Goal: Task Accomplishment & Management: Complete application form

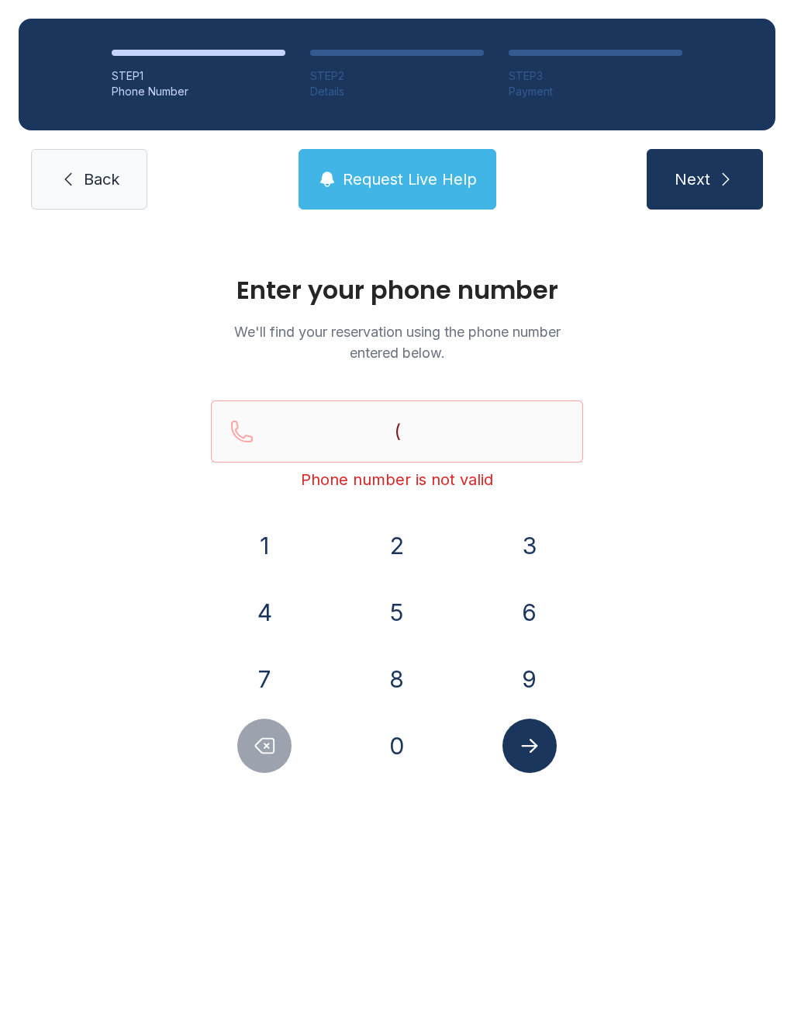
type input "("
click at [77, 195] on link "Back" at bounding box center [89, 179] width 116 height 61
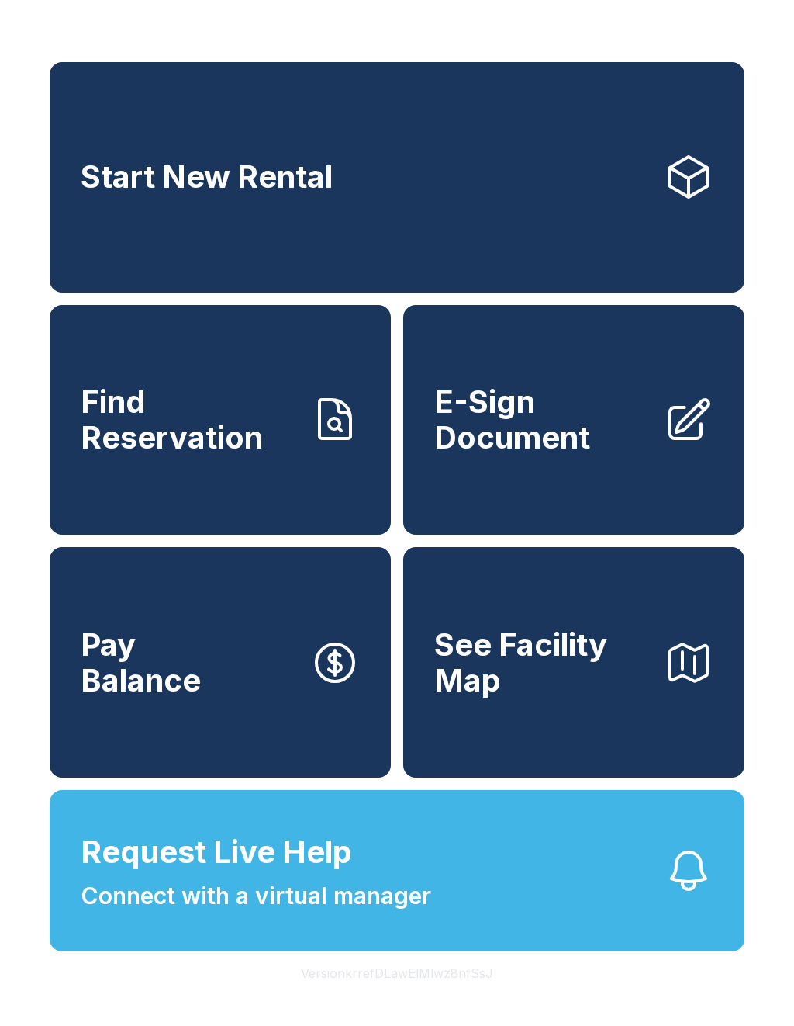
click at [226, 735] on button "Pay Balance" at bounding box center [220, 662] width 341 height 230
click at [250, 675] on button "Pay Balance" at bounding box center [220, 662] width 341 height 230
click at [625, 417] on span "E-Sign Document" at bounding box center [542, 419] width 217 height 71
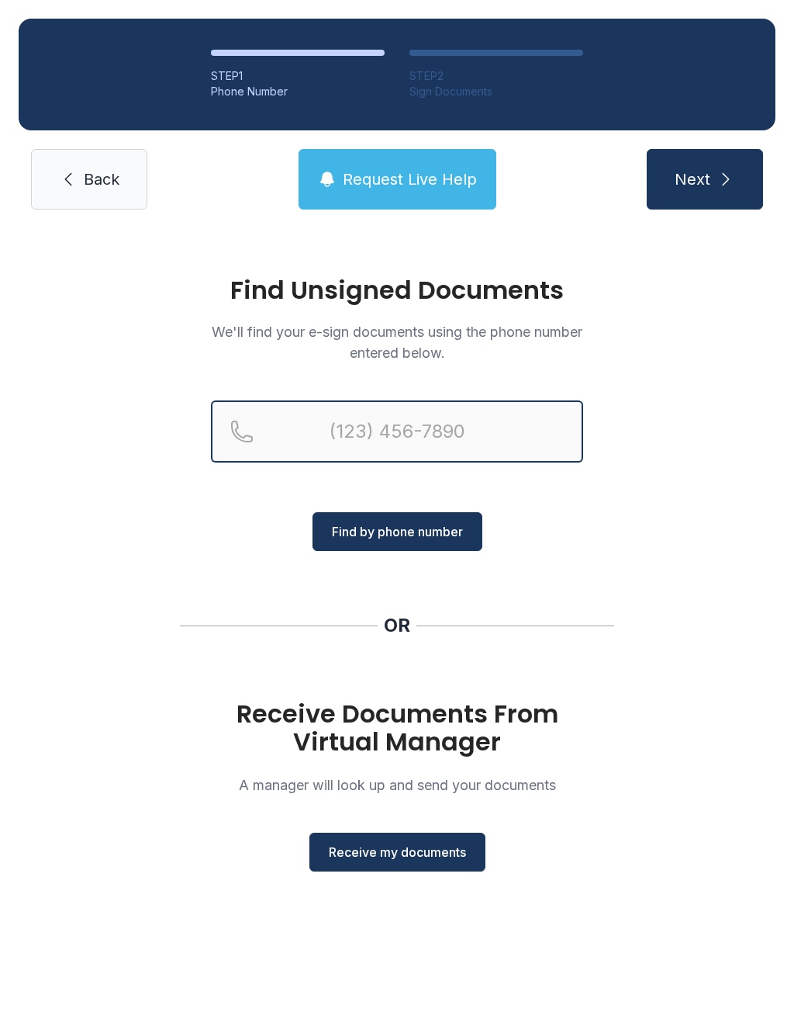
click at [482, 421] on input "Reservation phone number" at bounding box center [397, 431] width 372 height 62
type input "(941)"
click at [77, 193] on link "Back" at bounding box center [89, 179] width 116 height 61
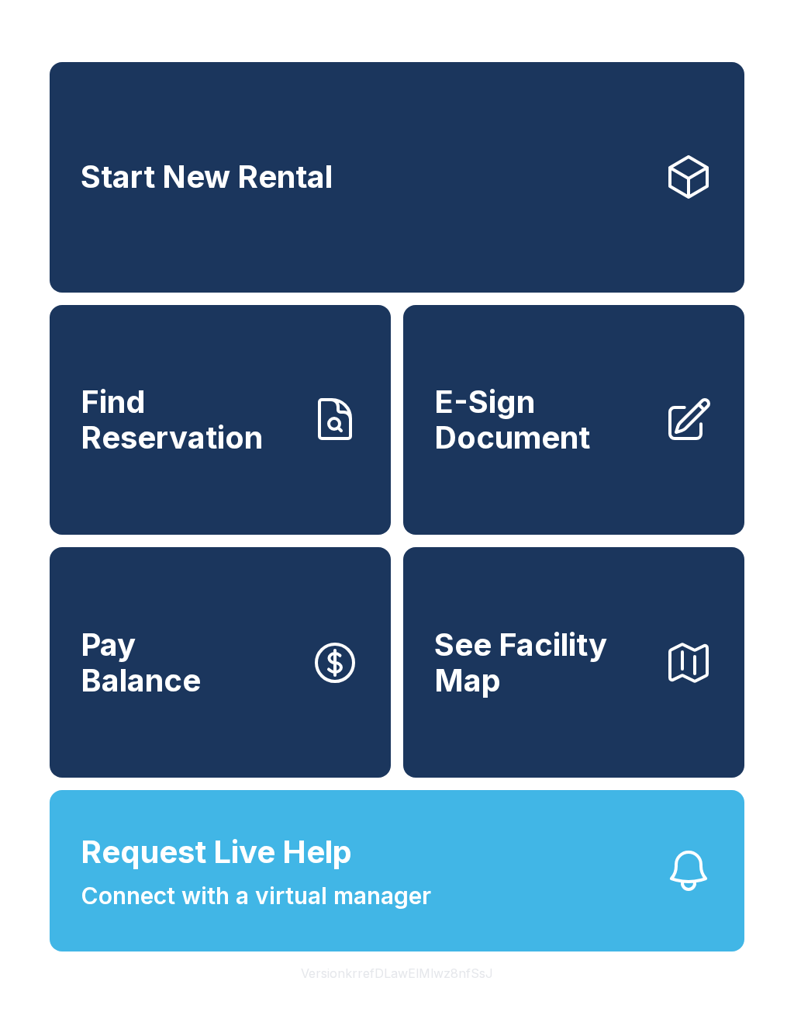
click at [614, 440] on span "E-Sign Document" at bounding box center [542, 419] width 217 height 71
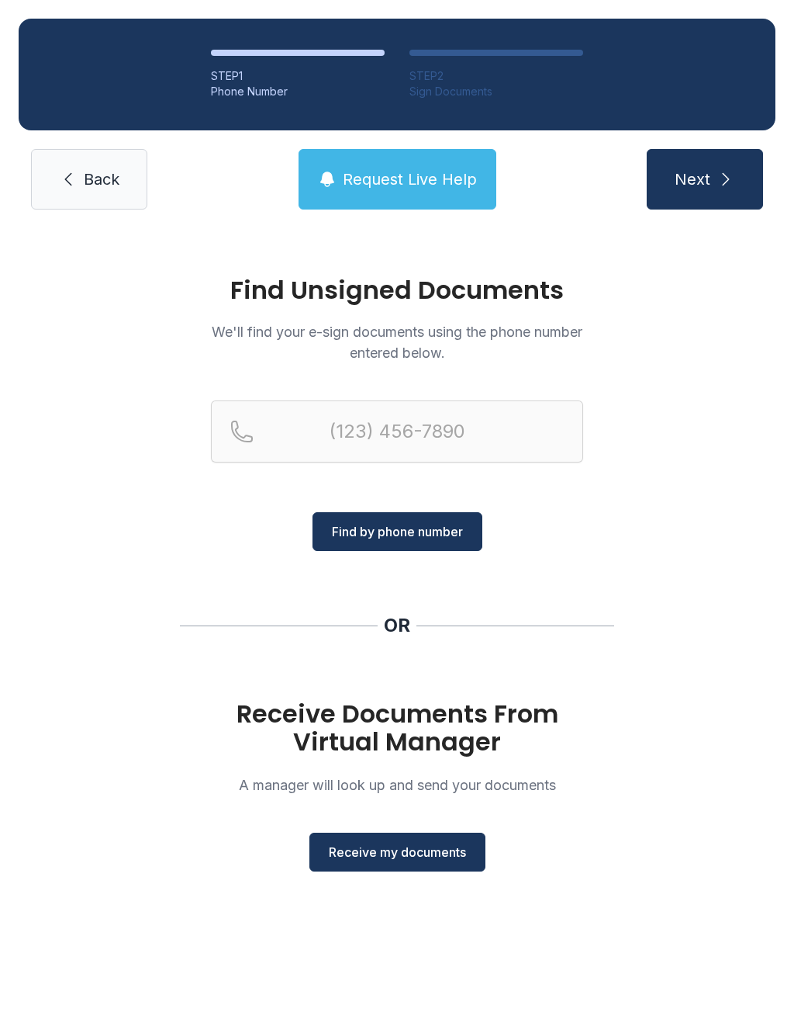
click at [426, 862] on button "Receive my documents" at bounding box center [398, 852] width 176 height 39
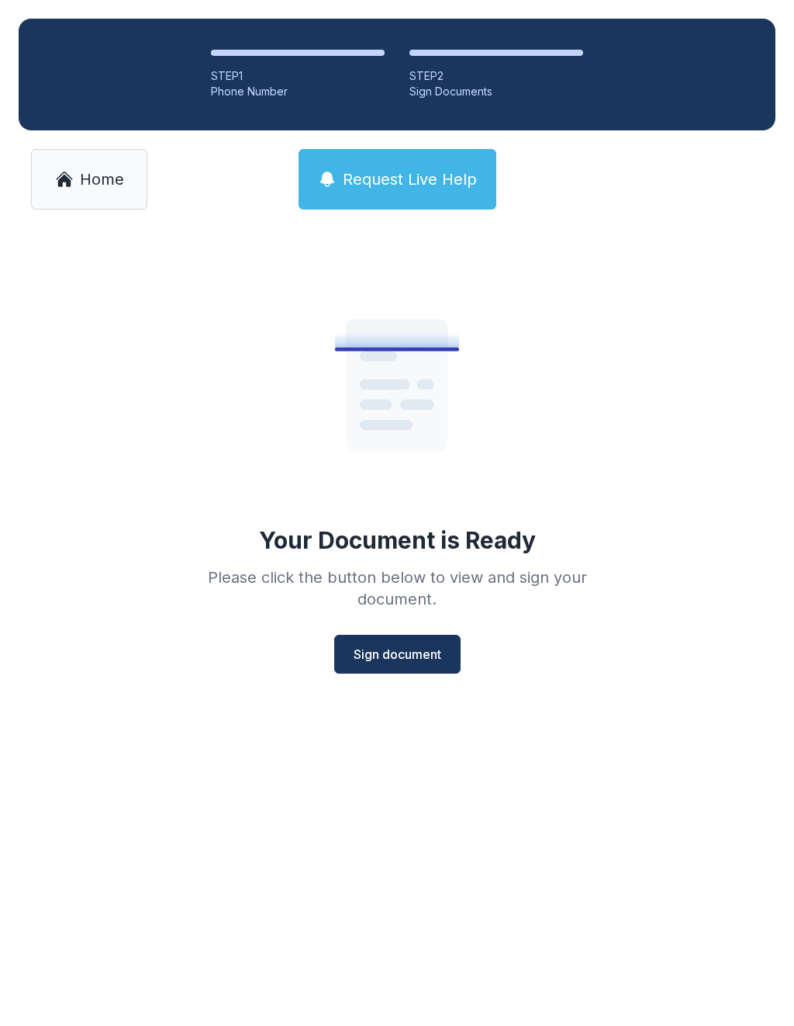
click at [407, 651] on span "Sign document" at bounding box center [398, 654] width 88 height 19
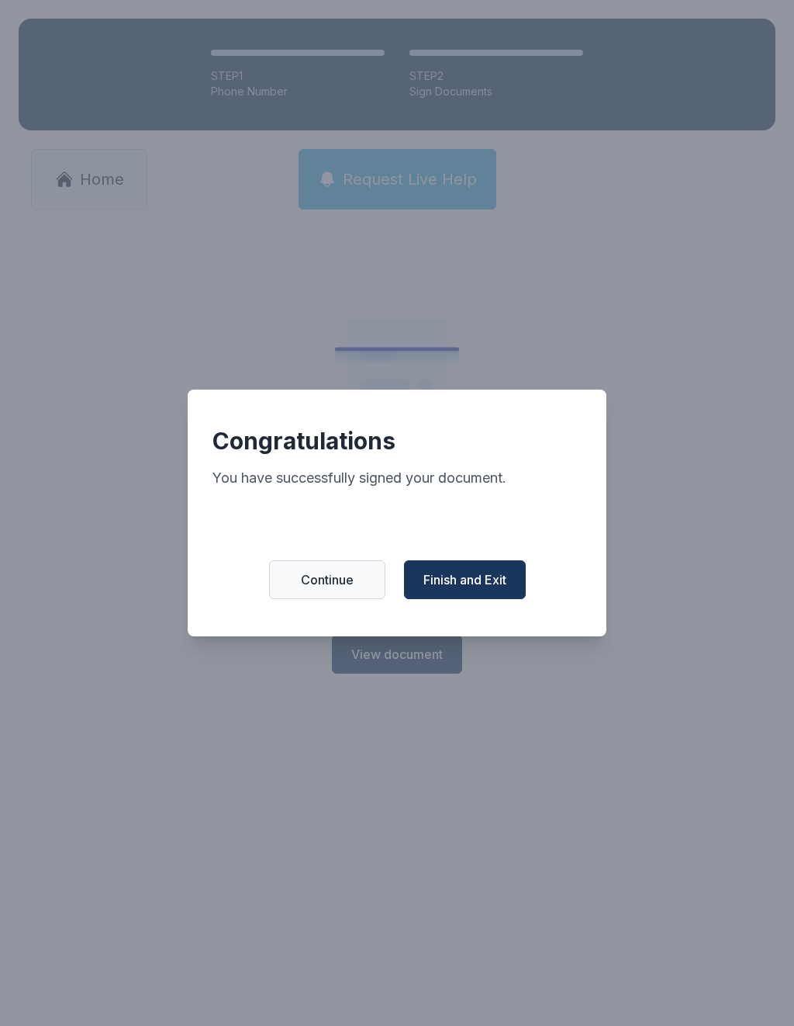
click at [466, 589] on span "Finish and Exit" at bounding box center [465, 579] width 83 height 19
